Goal: Contribute content: Add original content to the website for others to see

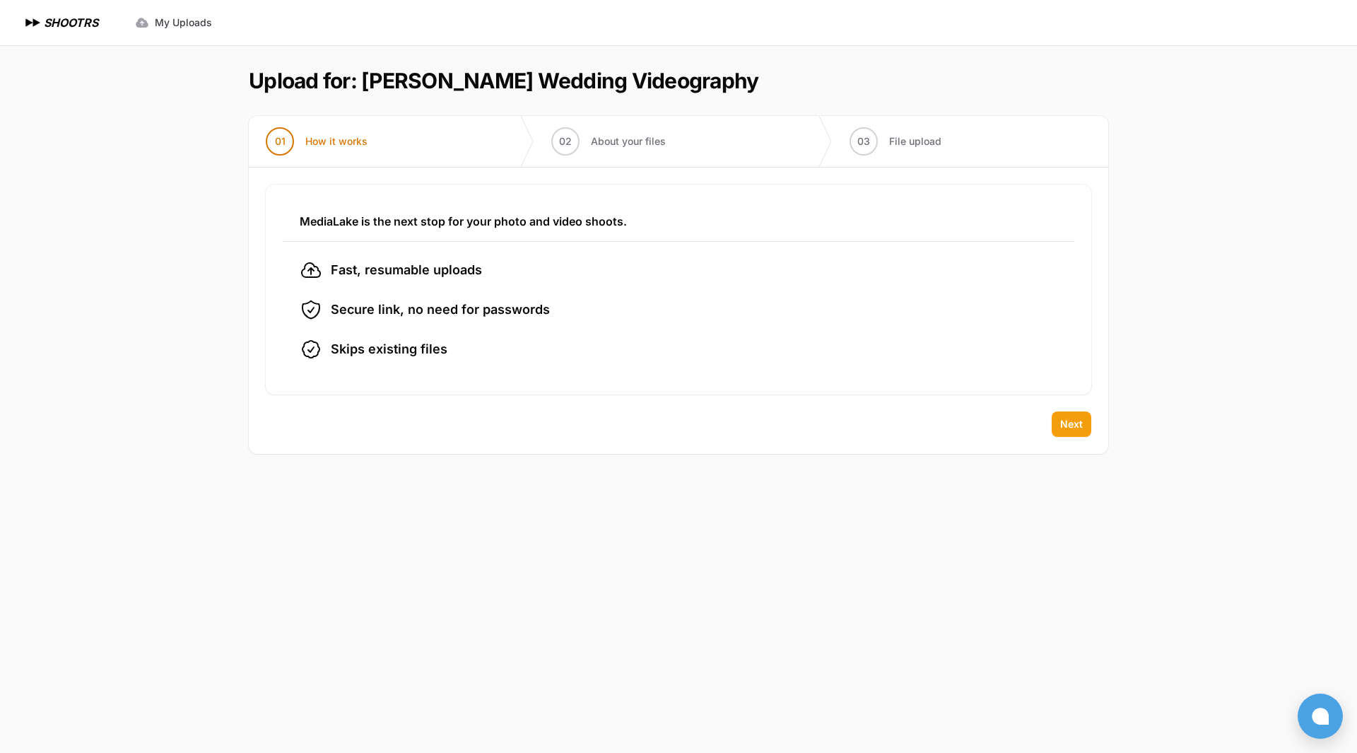
click at [1065, 423] on span "Next" at bounding box center [1071, 424] width 23 height 14
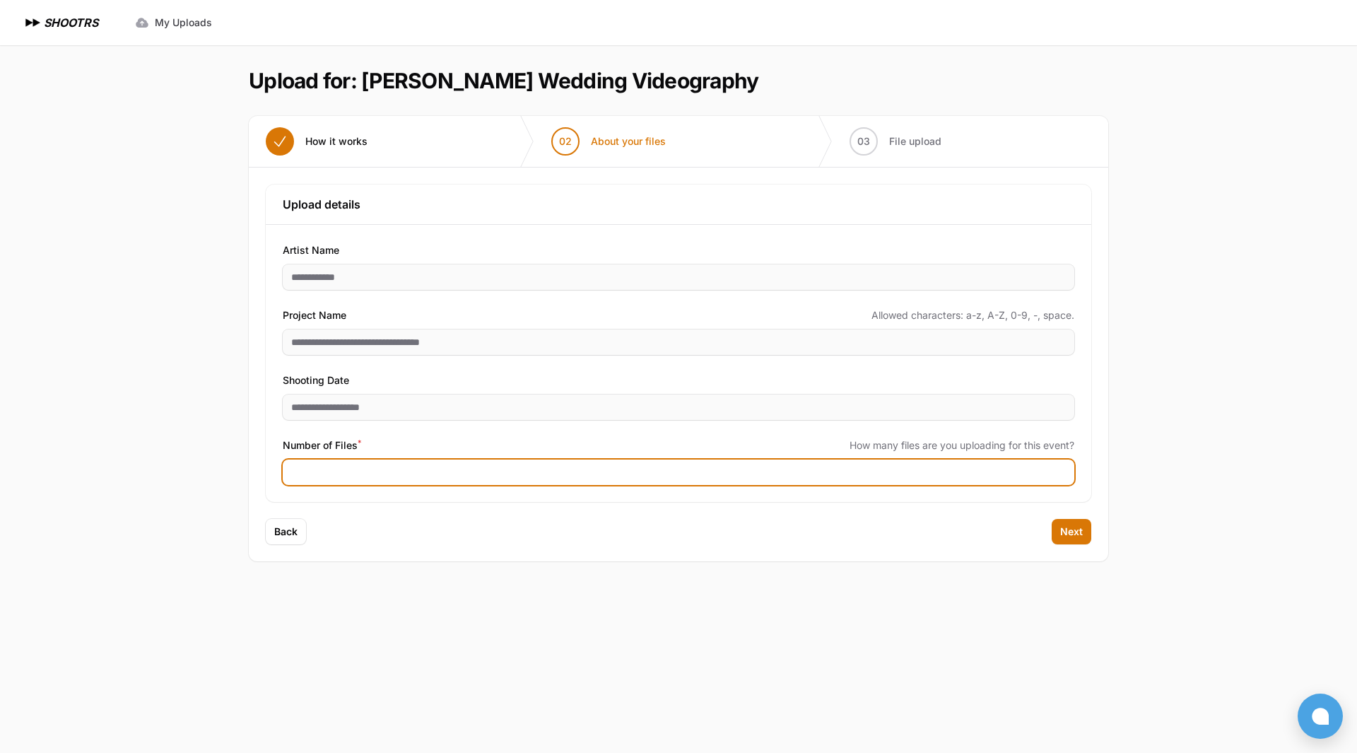
click at [957, 468] on input "Number of Files *" at bounding box center [678, 471] width 791 height 25
click at [649, 476] on input "Number of Files *" at bounding box center [678, 471] width 791 height 25
type input "***"
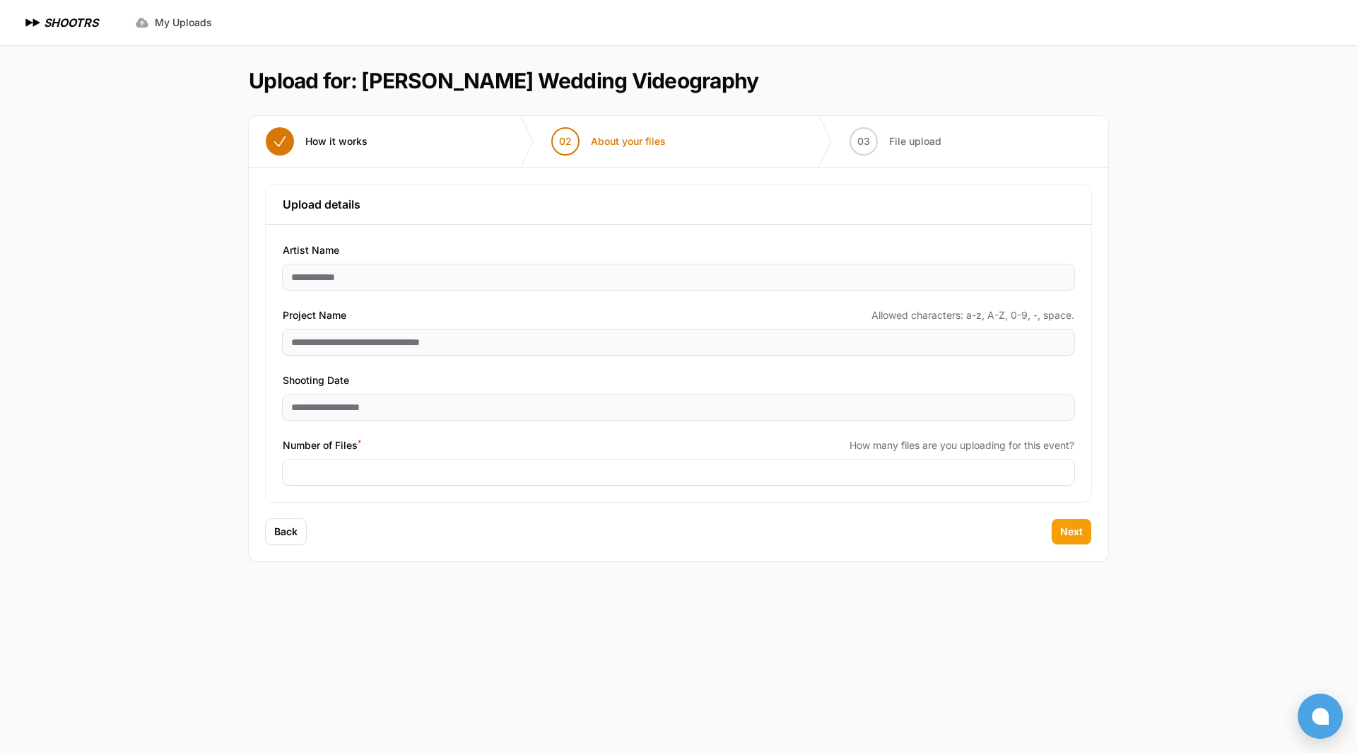
click at [1082, 534] on span "Next" at bounding box center [1071, 531] width 23 height 14
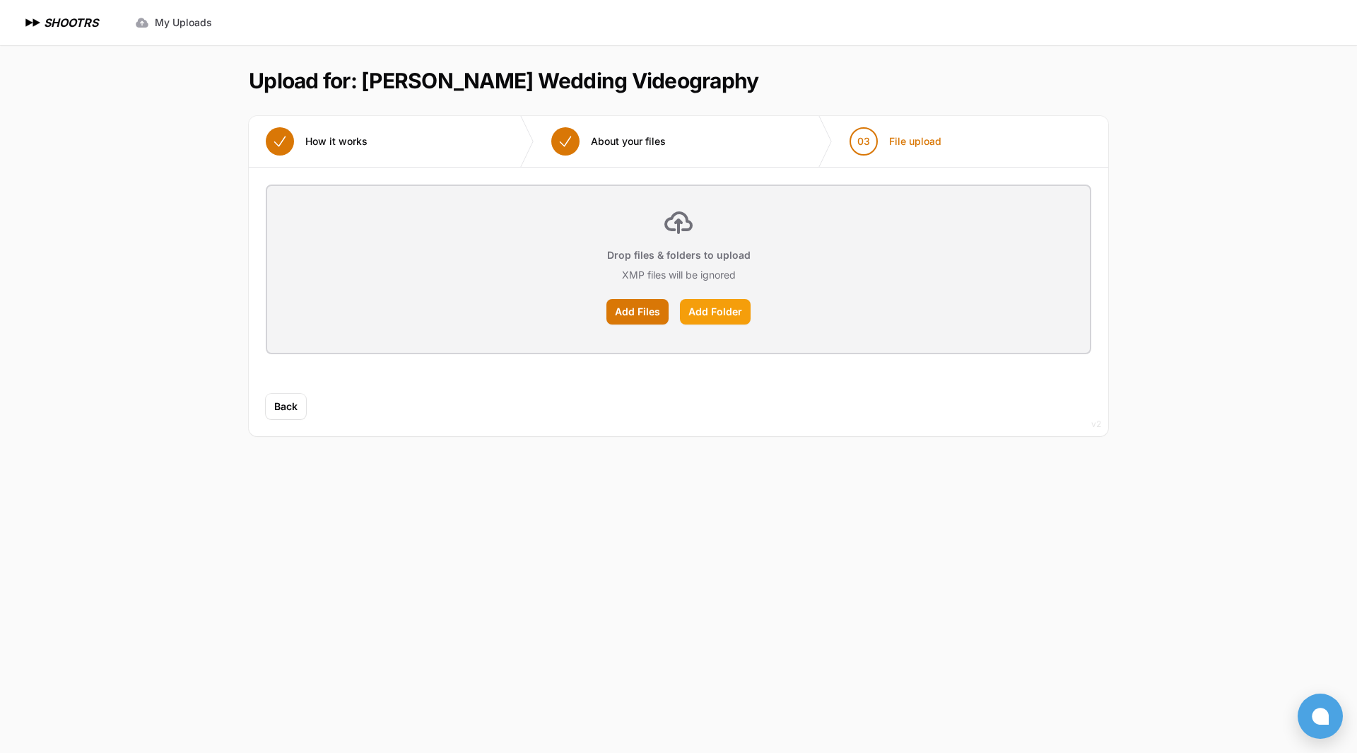
click at [726, 310] on label "Add Folder" at bounding box center [715, 311] width 71 height 25
click at [0, 0] on input "Add Folder" at bounding box center [0, 0] width 0 height 0
